Goal: Navigation & Orientation: Find specific page/section

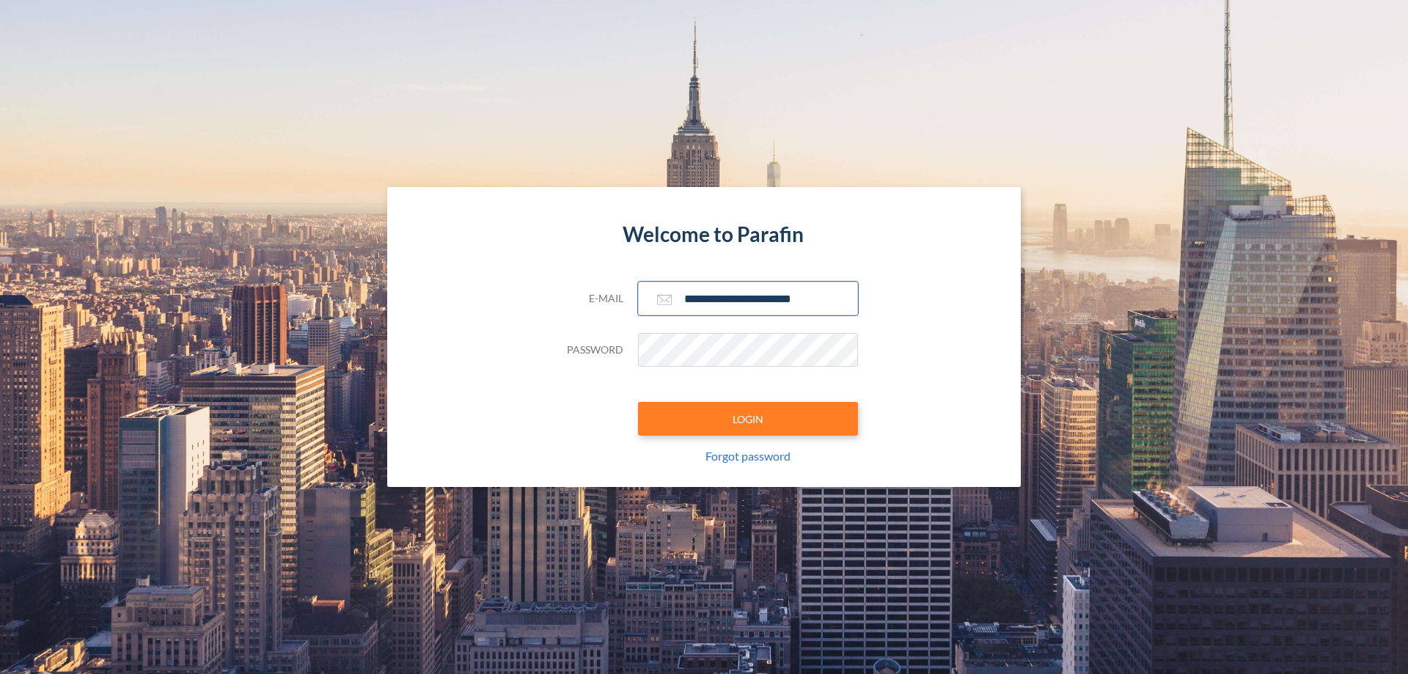
type input "**********"
click at [748, 419] on button "LOGIN" at bounding box center [748, 419] width 220 height 34
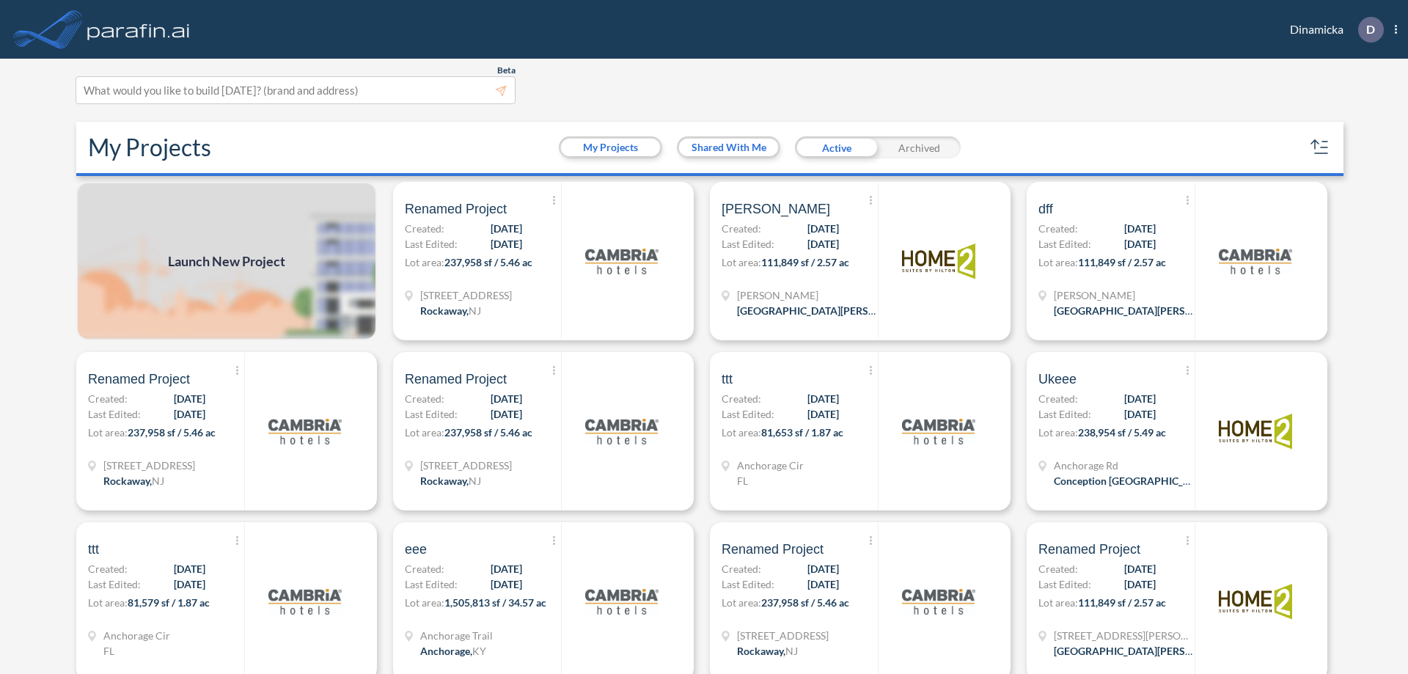
scroll to position [4, 0]
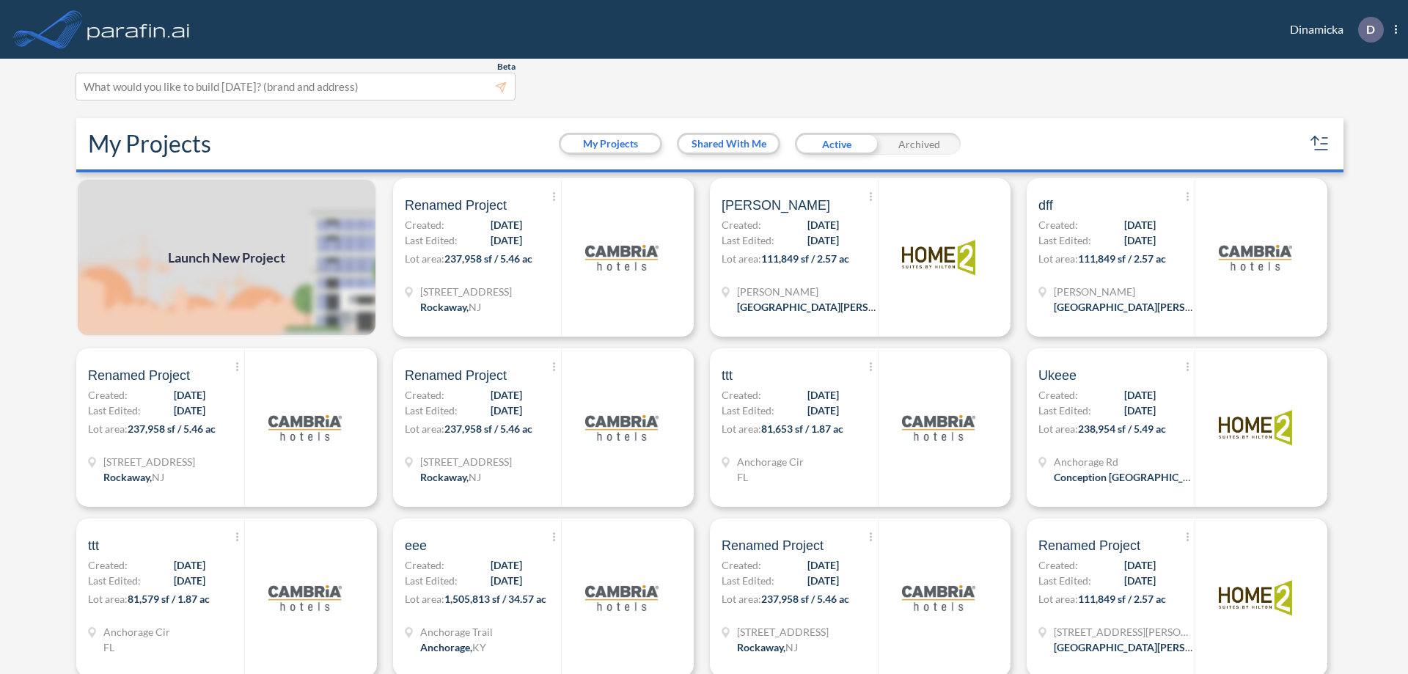
click at [919, 144] on div "Archived" at bounding box center [919, 144] width 83 height 22
